Goal: Transaction & Acquisition: Subscribe to service/newsletter

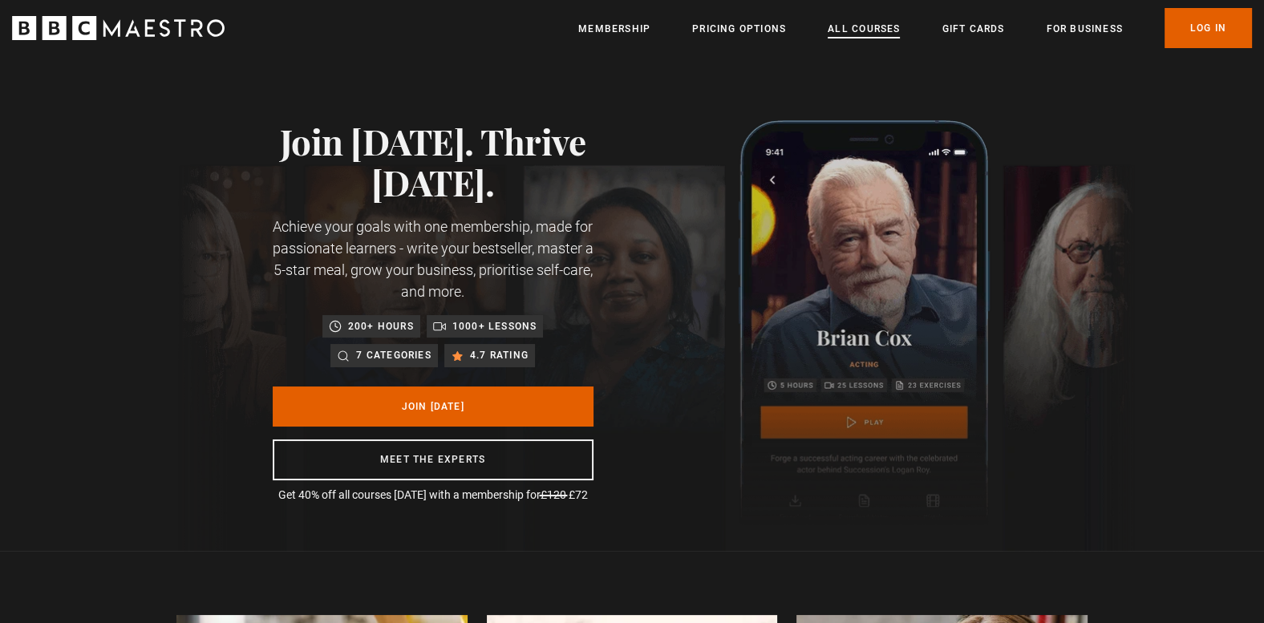
click at [846, 23] on link "All Courses" at bounding box center [864, 29] width 72 height 16
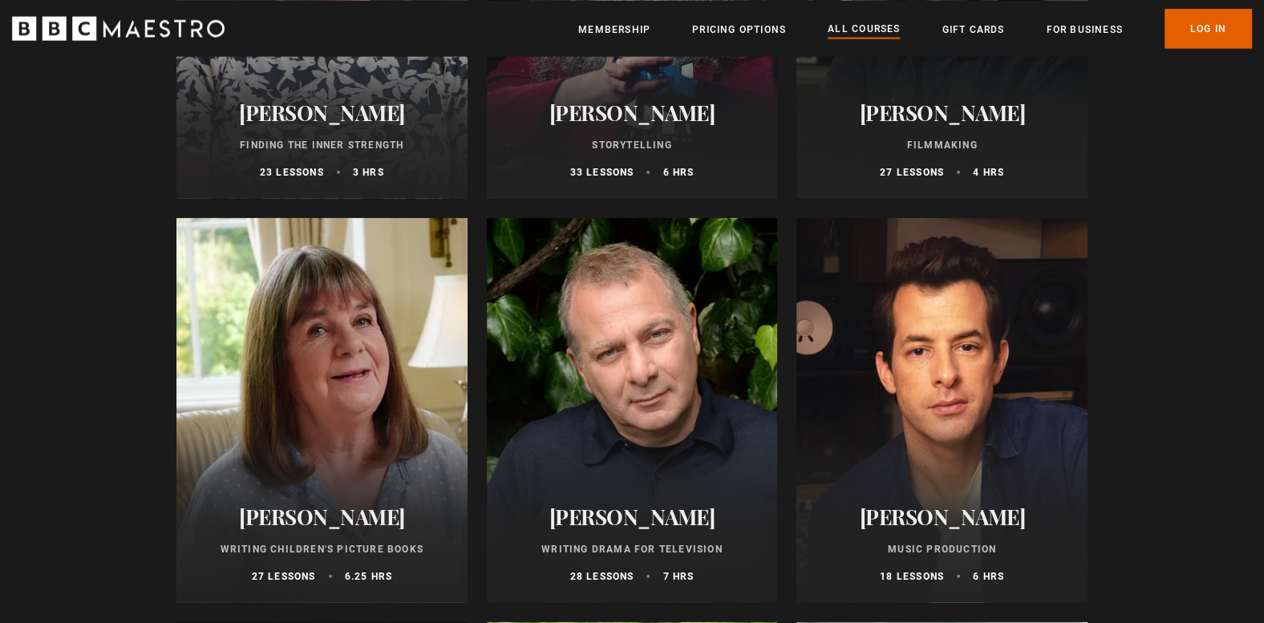
scroll to position [4552, 0]
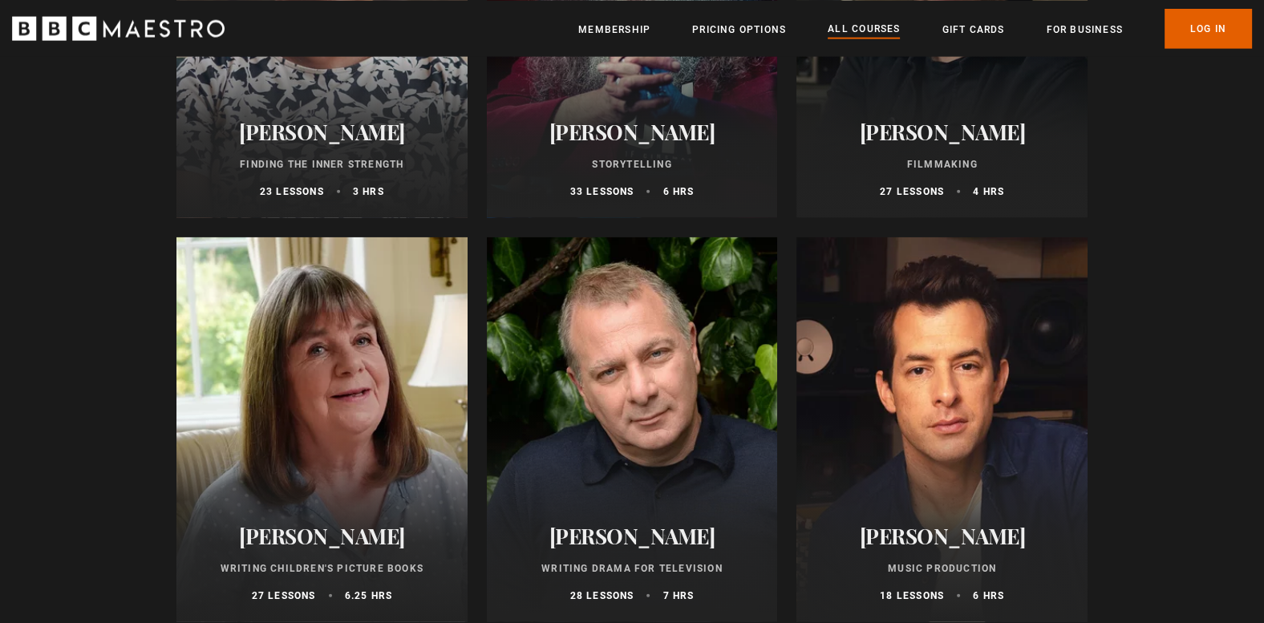
click at [752, 444] on div at bounding box center [632, 429] width 291 height 385
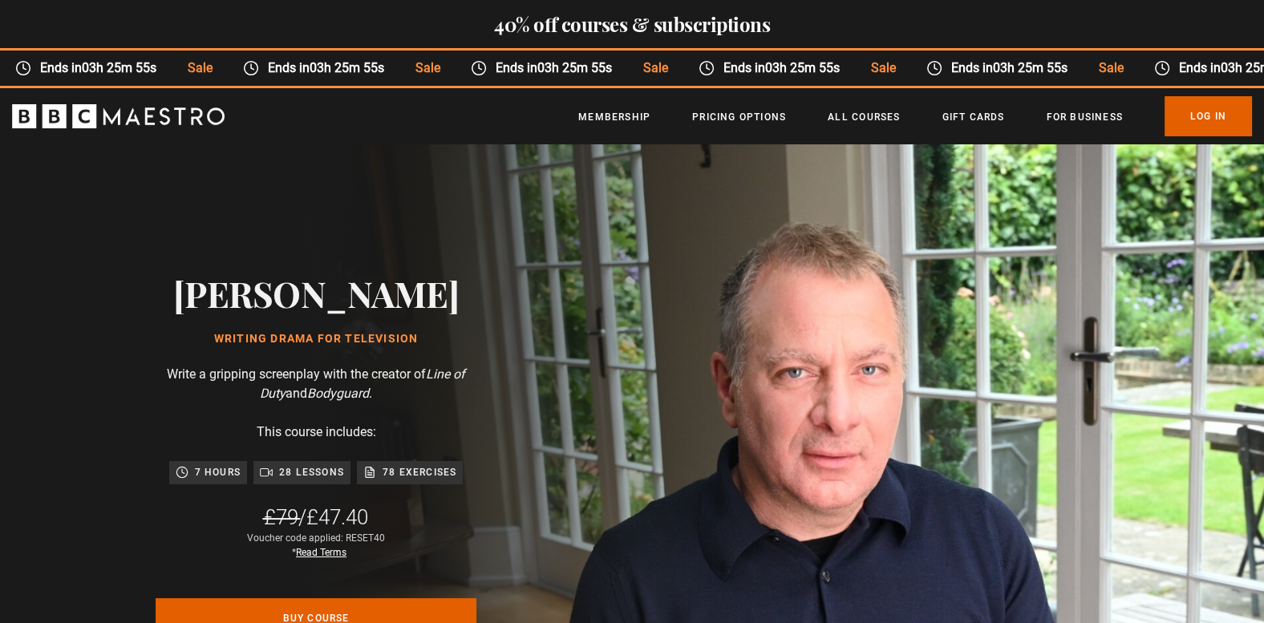
scroll to position [0, 420]
click at [603, 112] on link "Membership" at bounding box center [614, 117] width 72 height 16
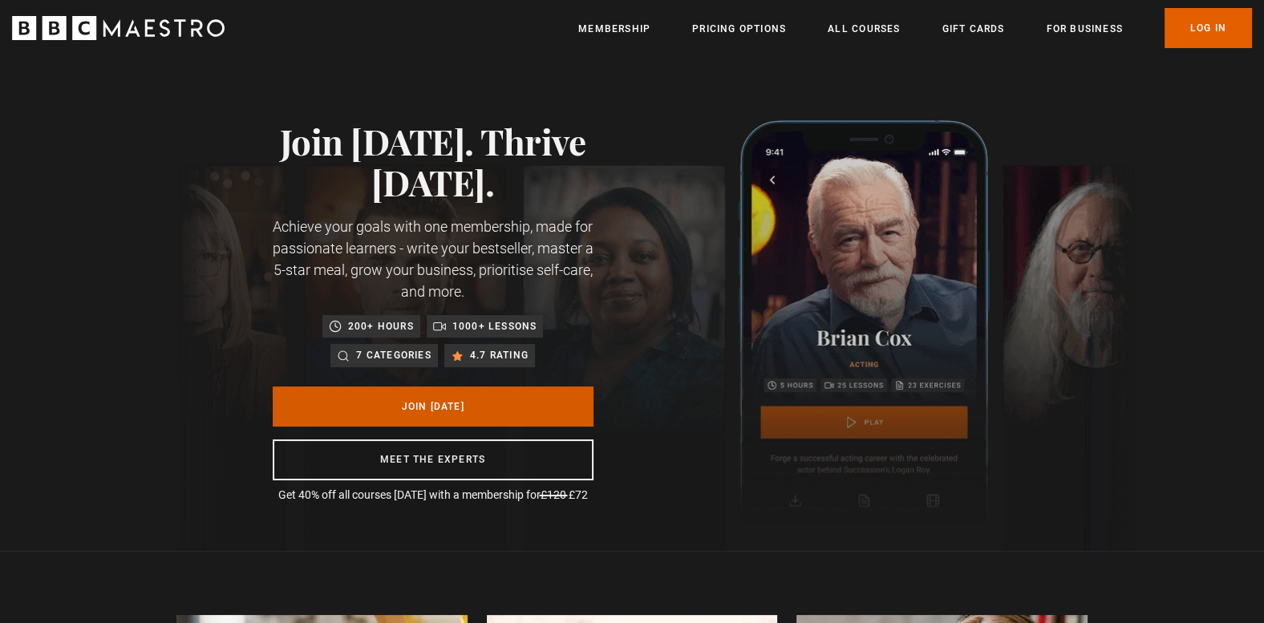
click at [391, 399] on link "Join [DATE]" at bounding box center [433, 407] width 321 height 40
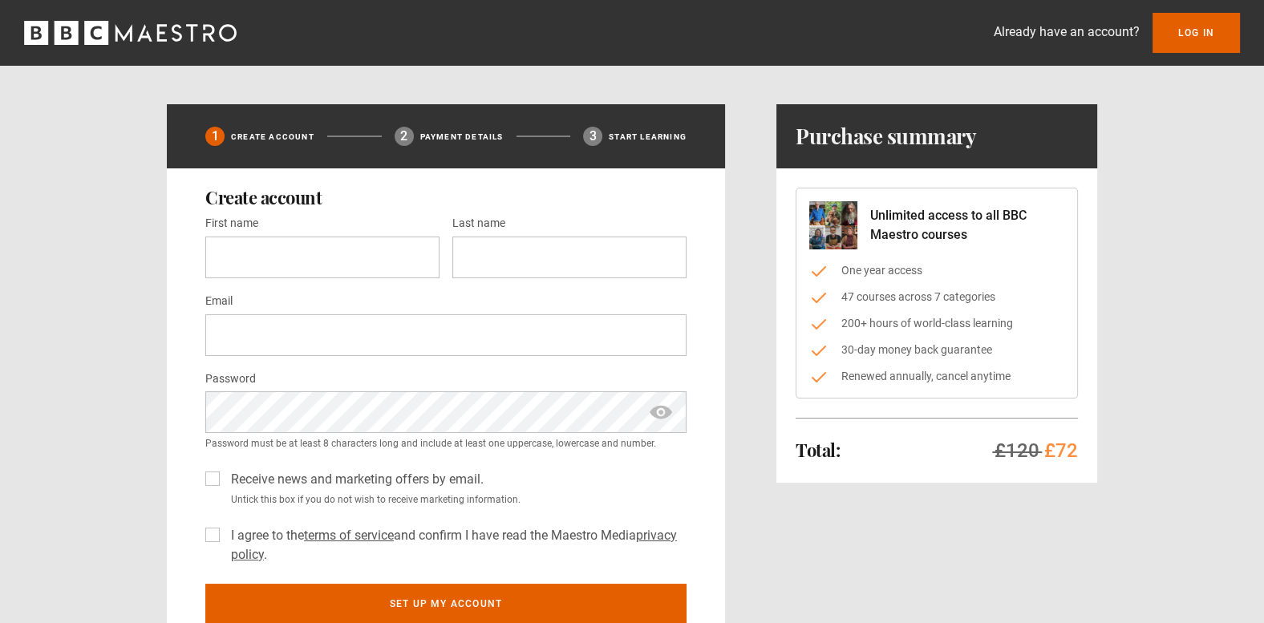
drag, startPoint x: 461, startPoint y: 35, endPoint x: 419, endPoint y: -47, distance: 92.5
click at [419, 0] on html "Already have an account? Log In 1 Create Account 2 Payment details 3 Start lear…" at bounding box center [632, 634] width 1264 height 1269
